Goal: Information Seeking & Learning: Learn about a topic

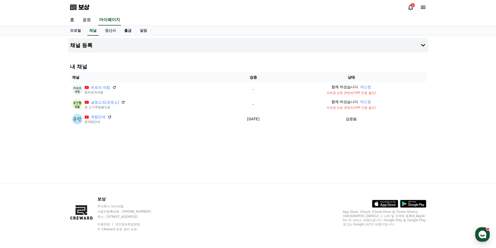
click at [128, 30] on font "출금" at bounding box center [127, 30] width 7 height 4
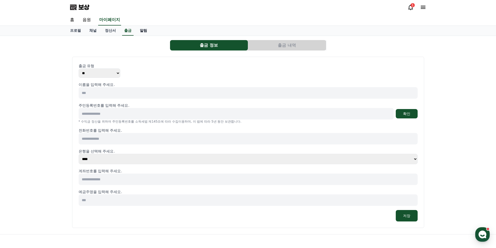
select select
click at [140, 30] on font "알림" at bounding box center [143, 30] width 7 height 4
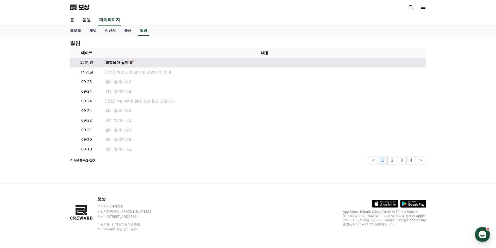
click at [132, 65] on link "화합물이 쌓이네" at bounding box center [264, 62] width 319 height 5
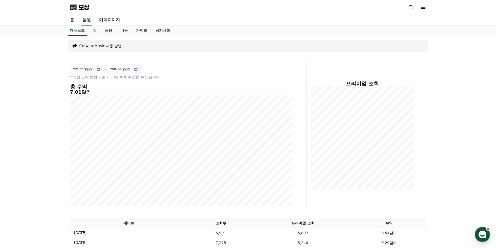
click at [45, 101] on div "**********" at bounding box center [248, 178] width 496 height 285
click at [157, 31] on font "공지사항" at bounding box center [163, 30] width 15 height 4
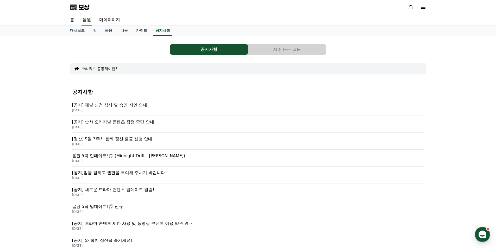
click at [145, 122] on font "[공지] 숏챠 오리지널 콘텐츠 잠정 중단 안내" at bounding box center [113, 122] width 82 height 5
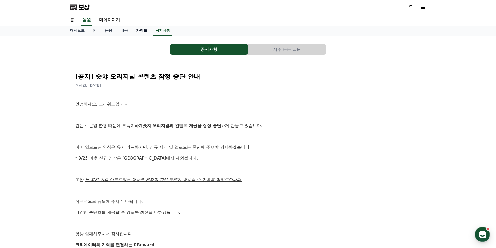
click at [139, 32] on font "가이드" at bounding box center [141, 30] width 11 height 4
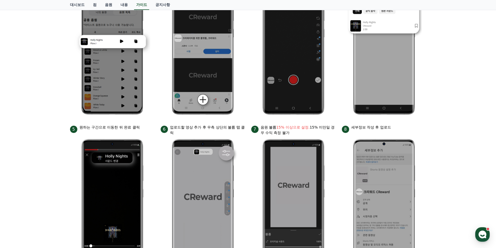
scroll to position [139, 0]
